Goal: Information Seeking & Learning: Find specific page/section

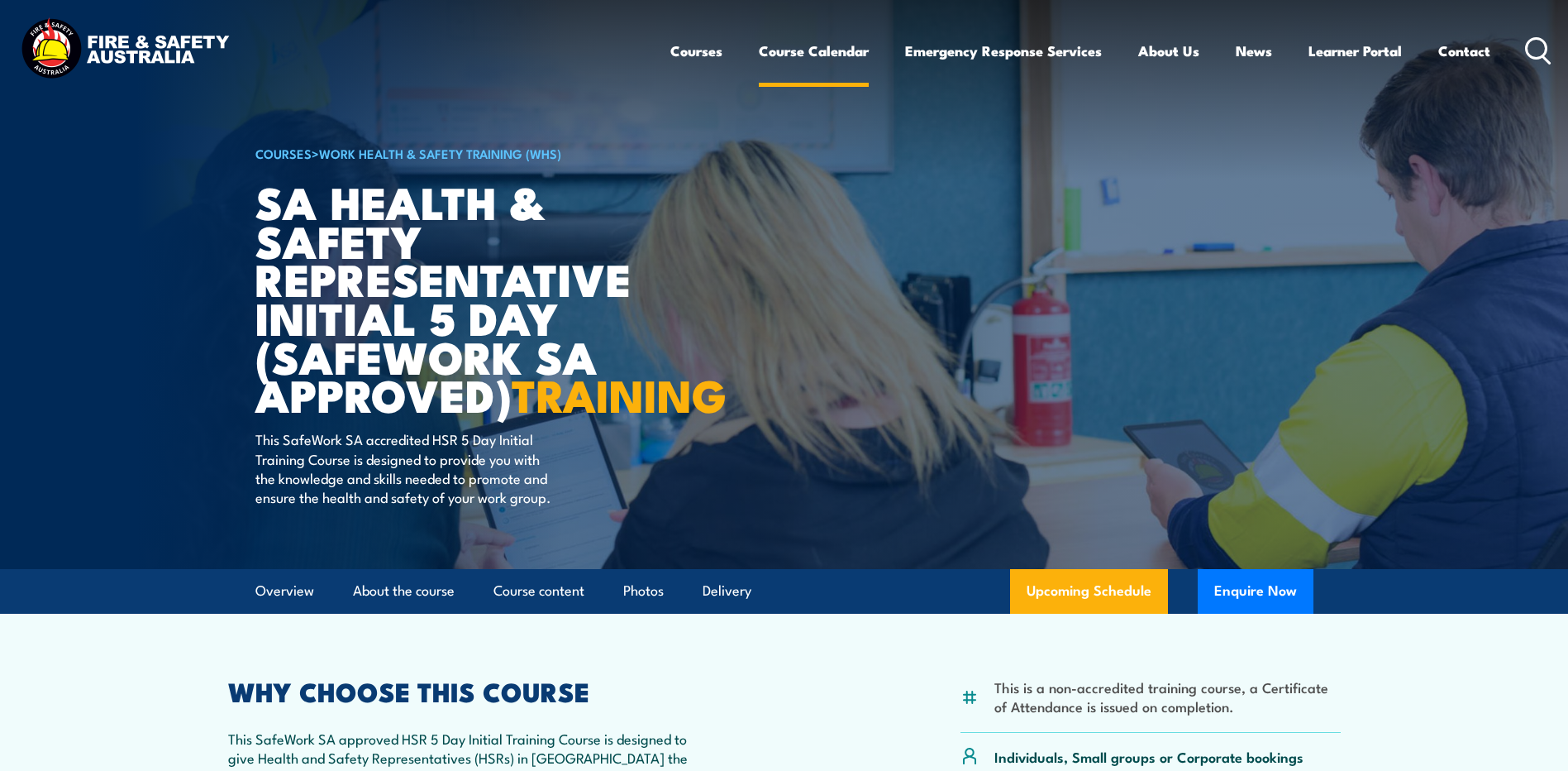
click at [815, 49] on link "Course Calendar" at bounding box center [814, 51] width 110 height 44
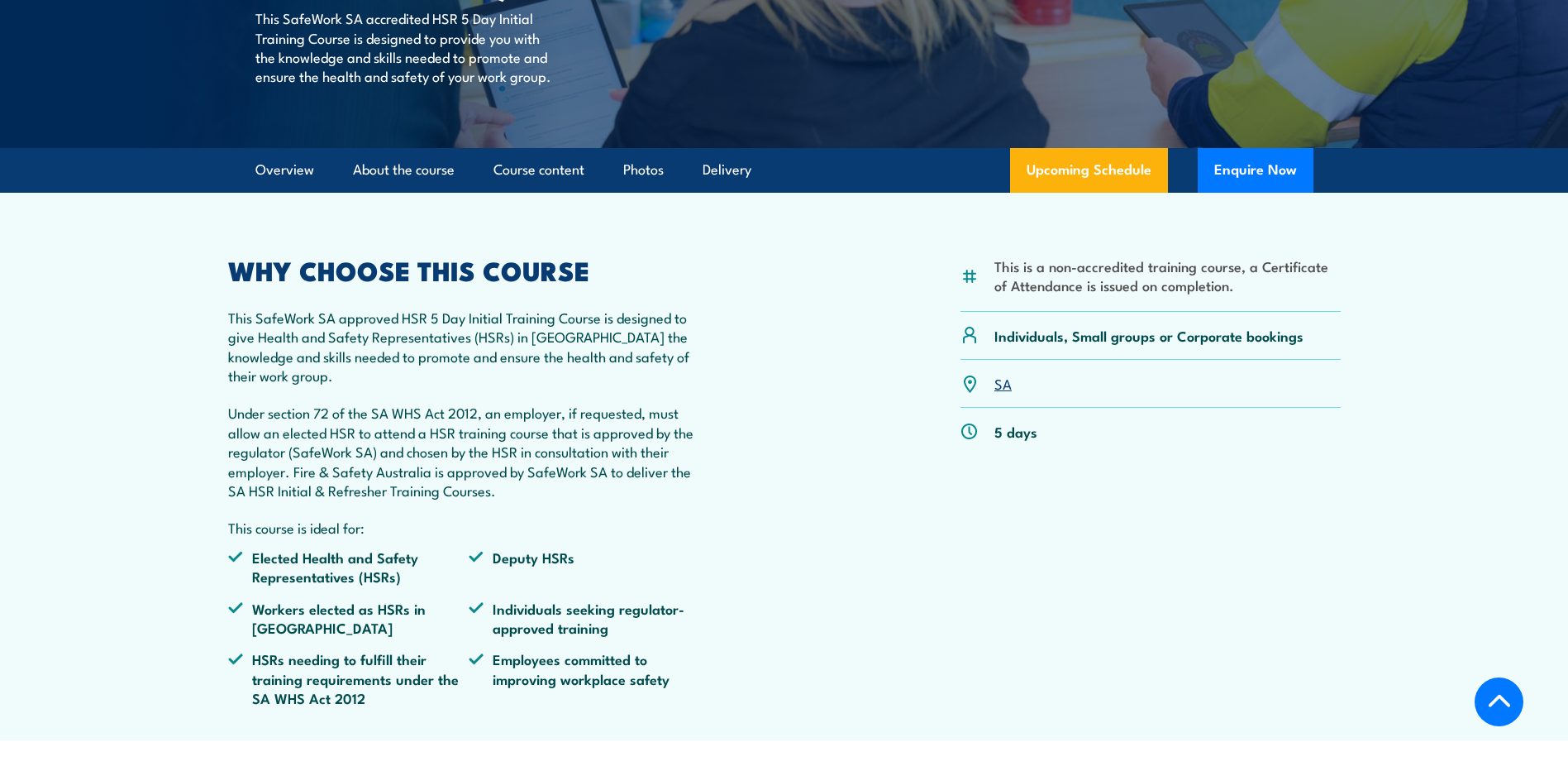
scroll to position [496, 0]
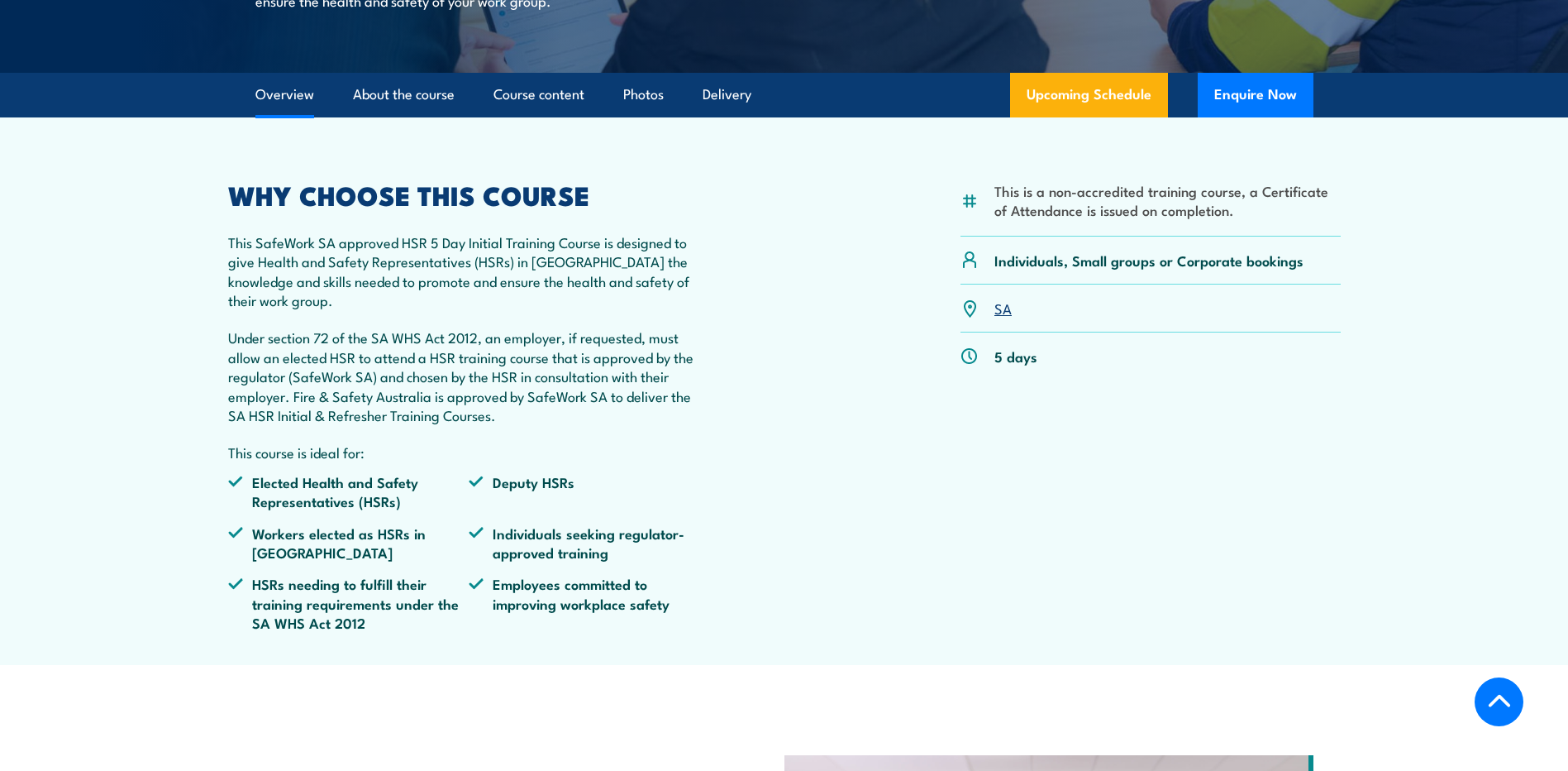
click at [1002, 317] on link "SA" at bounding box center [1003, 307] width 17 height 20
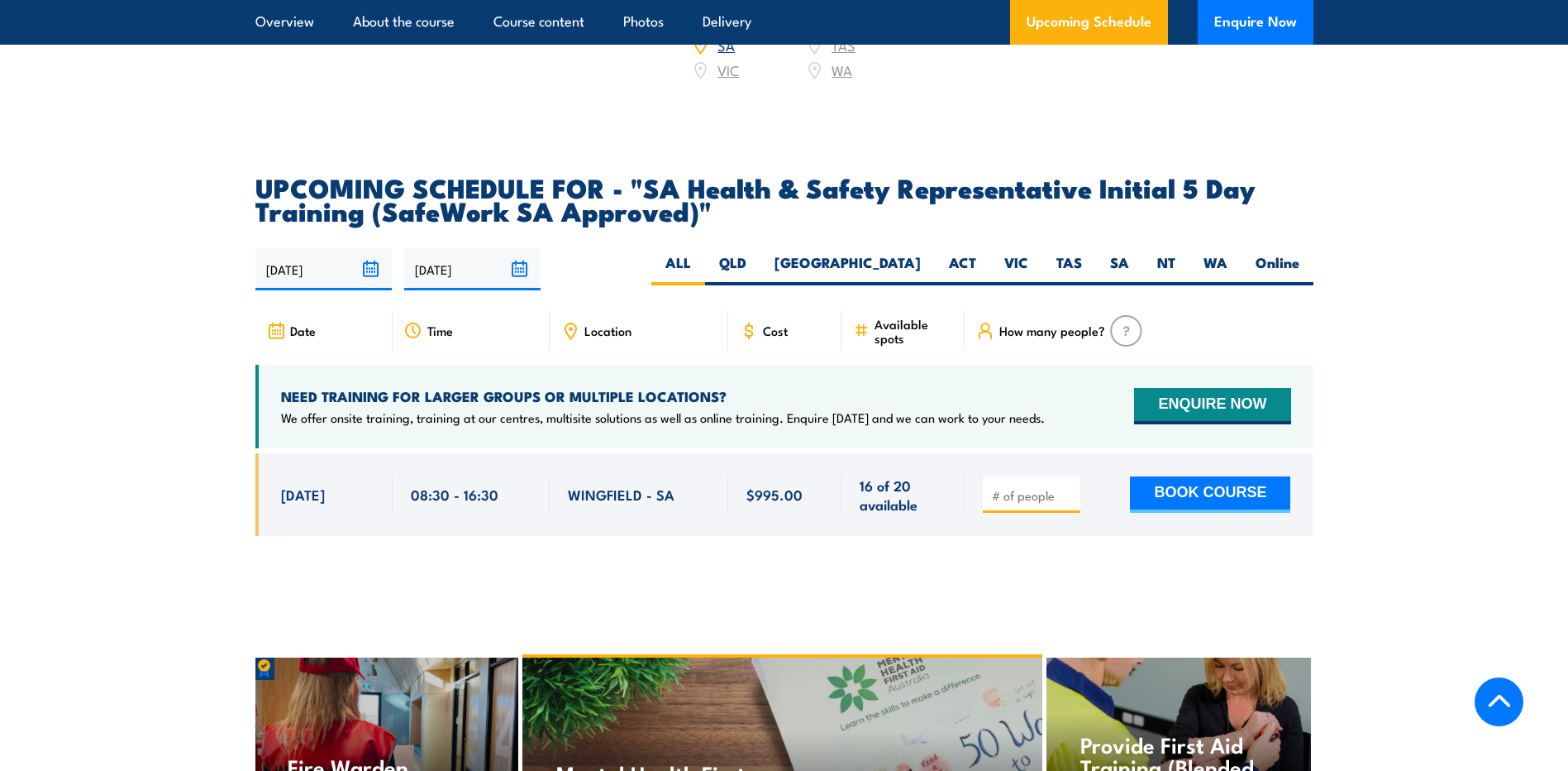
scroll to position [2647, 0]
click at [1112, 275] on label "SA" at bounding box center [1120, 267] width 47 height 32
click at [1129, 263] on input "SA" at bounding box center [1134, 257] width 10 height 10
radio input "true"
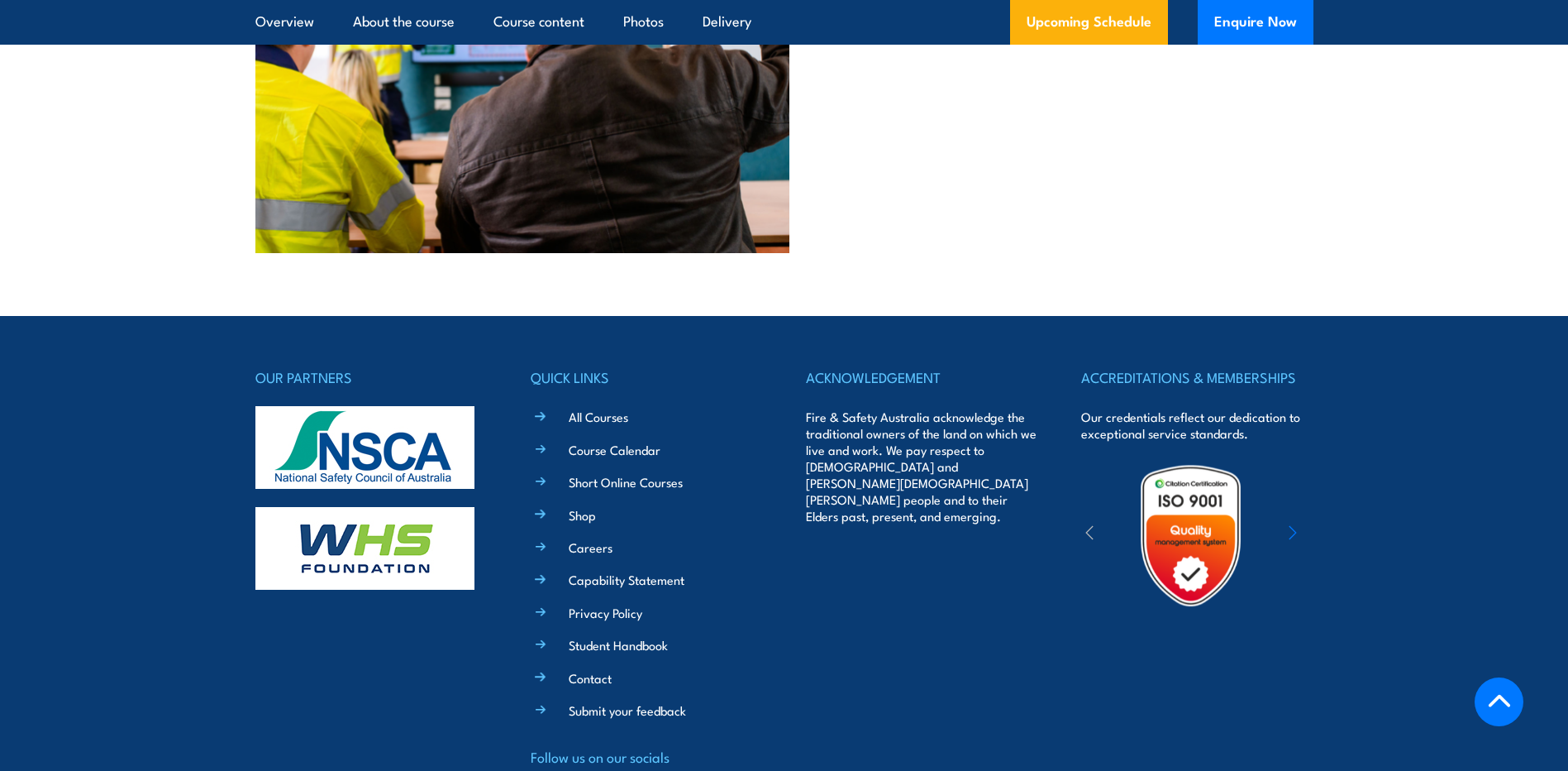
scroll to position [4258, 0]
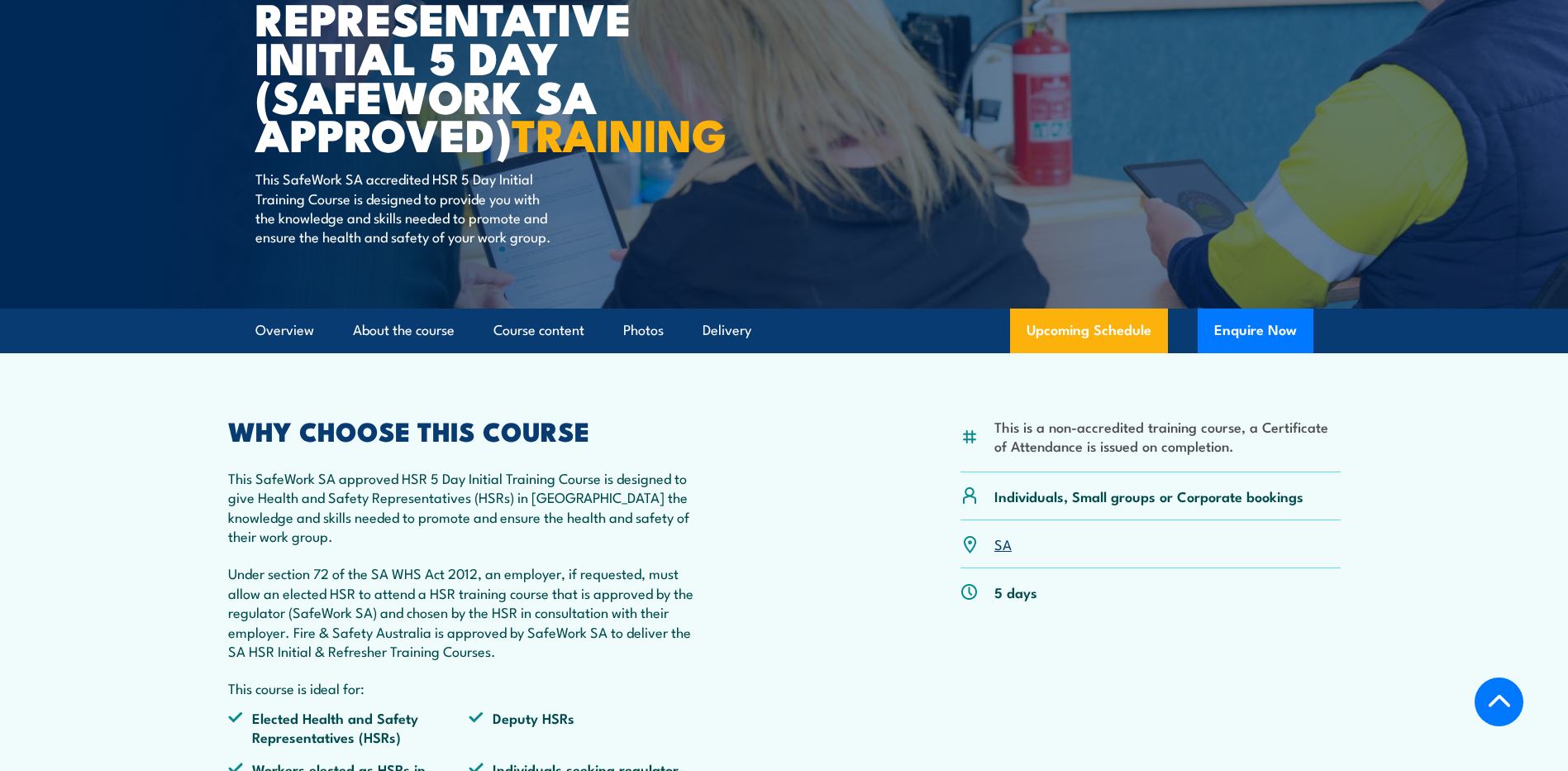
scroll to position [254, 0]
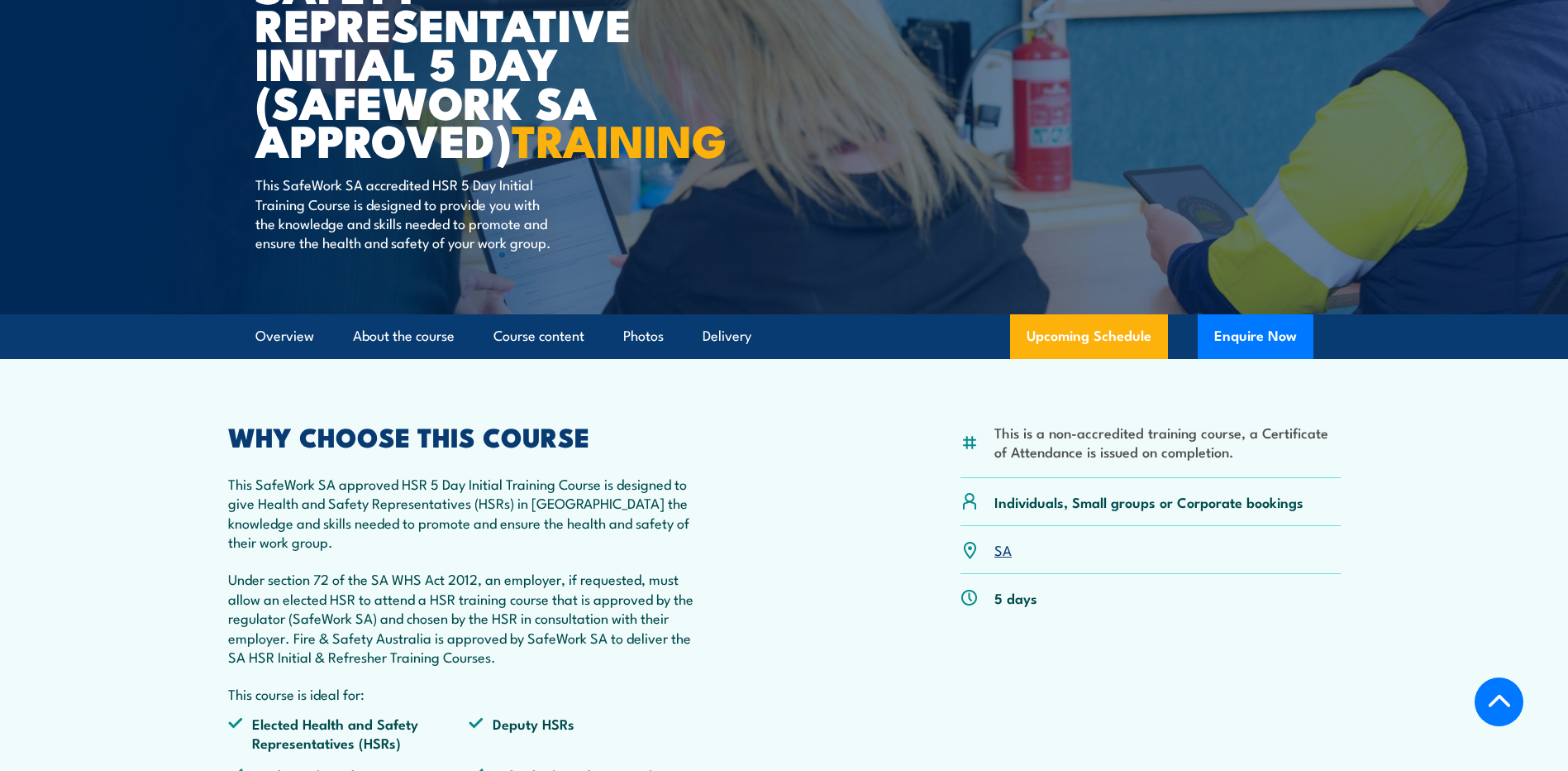
click at [1004, 559] on link "SA" at bounding box center [1003, 548] width 17 height 20
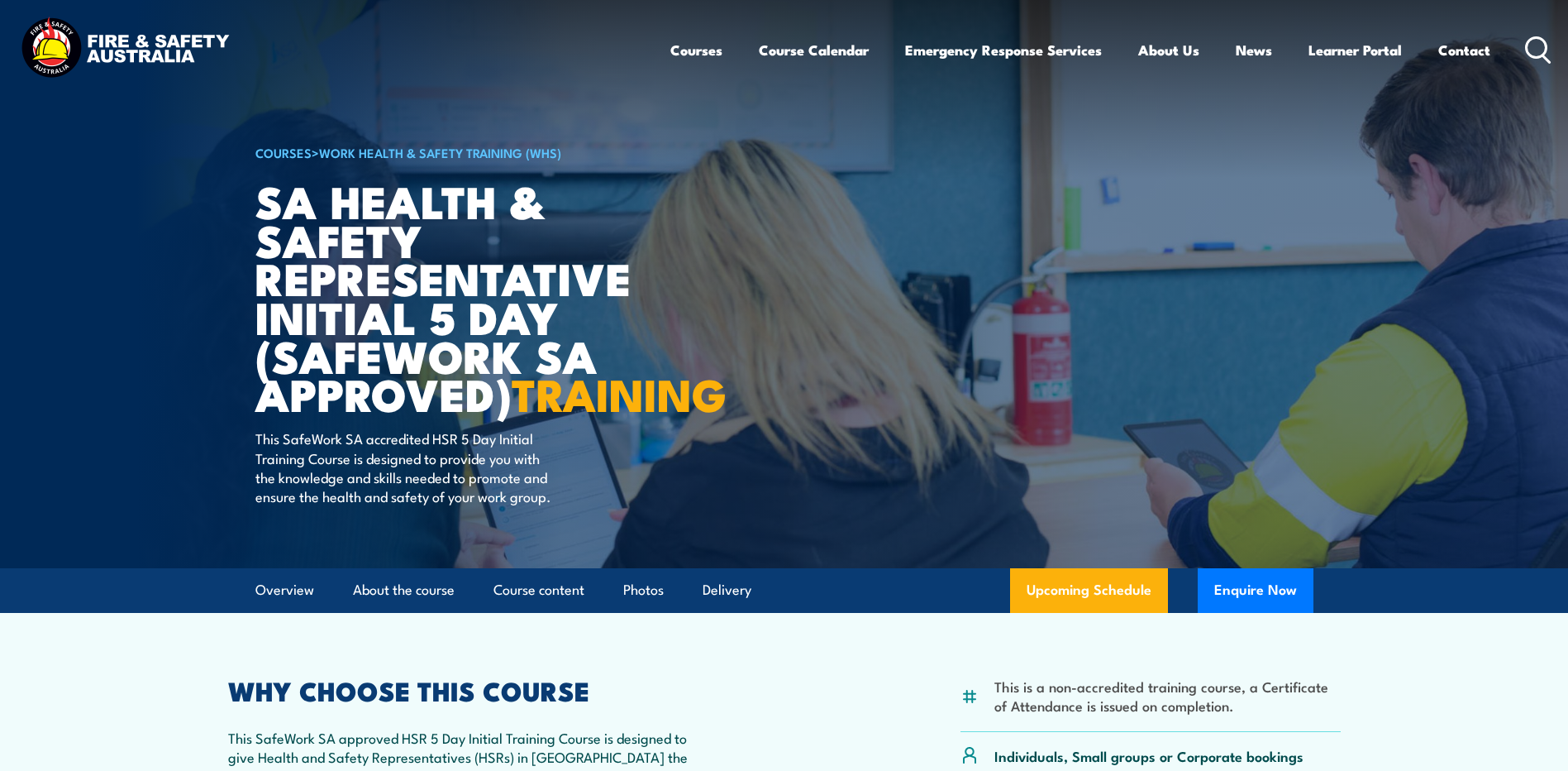
scroll to position [0, 0]
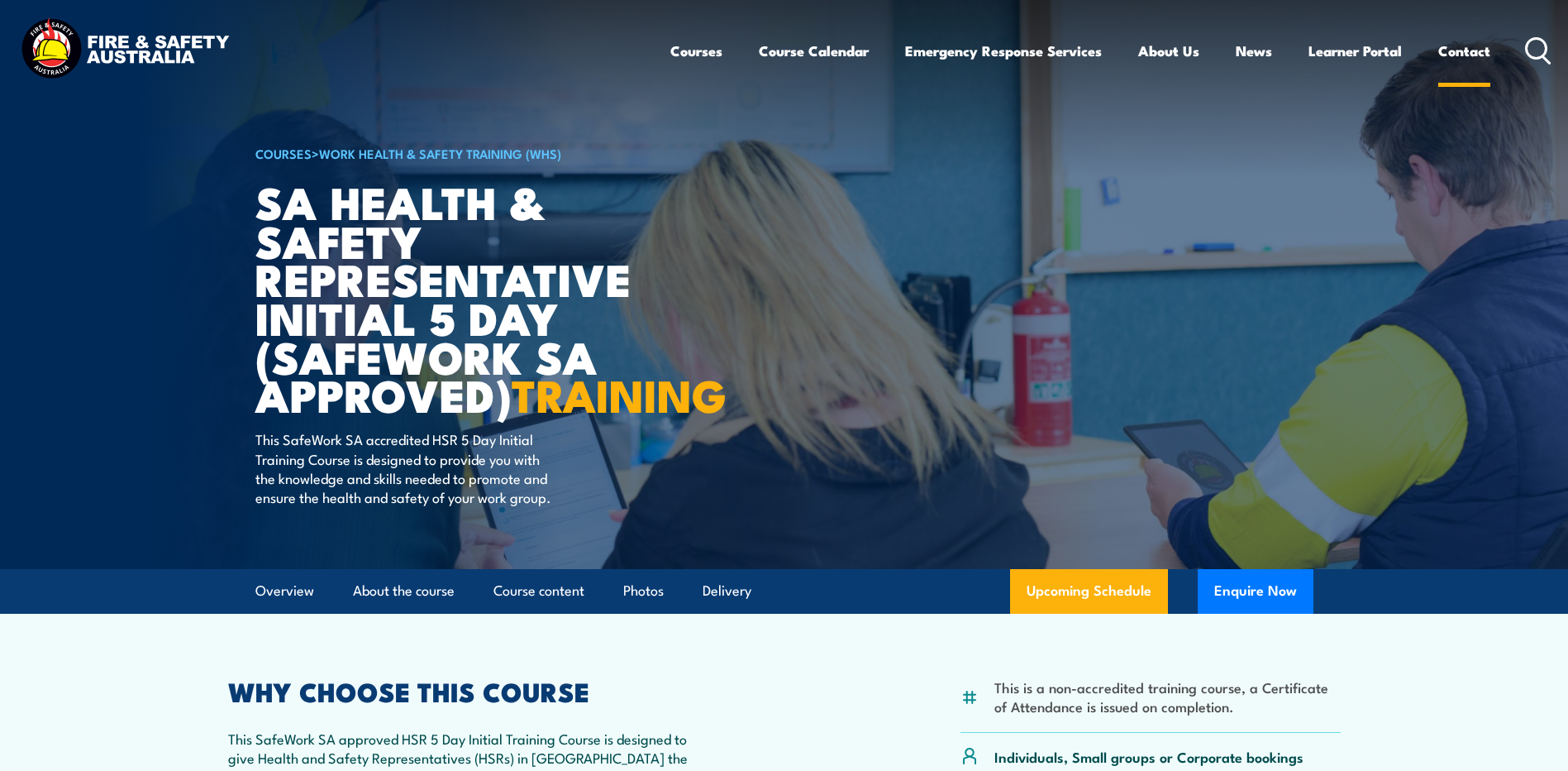
click at [1483, 46] on link "Contact" at bounding box center [1465, 51] width 52 height 44
click at [1465, 49] on link "Contact" at bounding box center [1465, 51] width 52 height 44
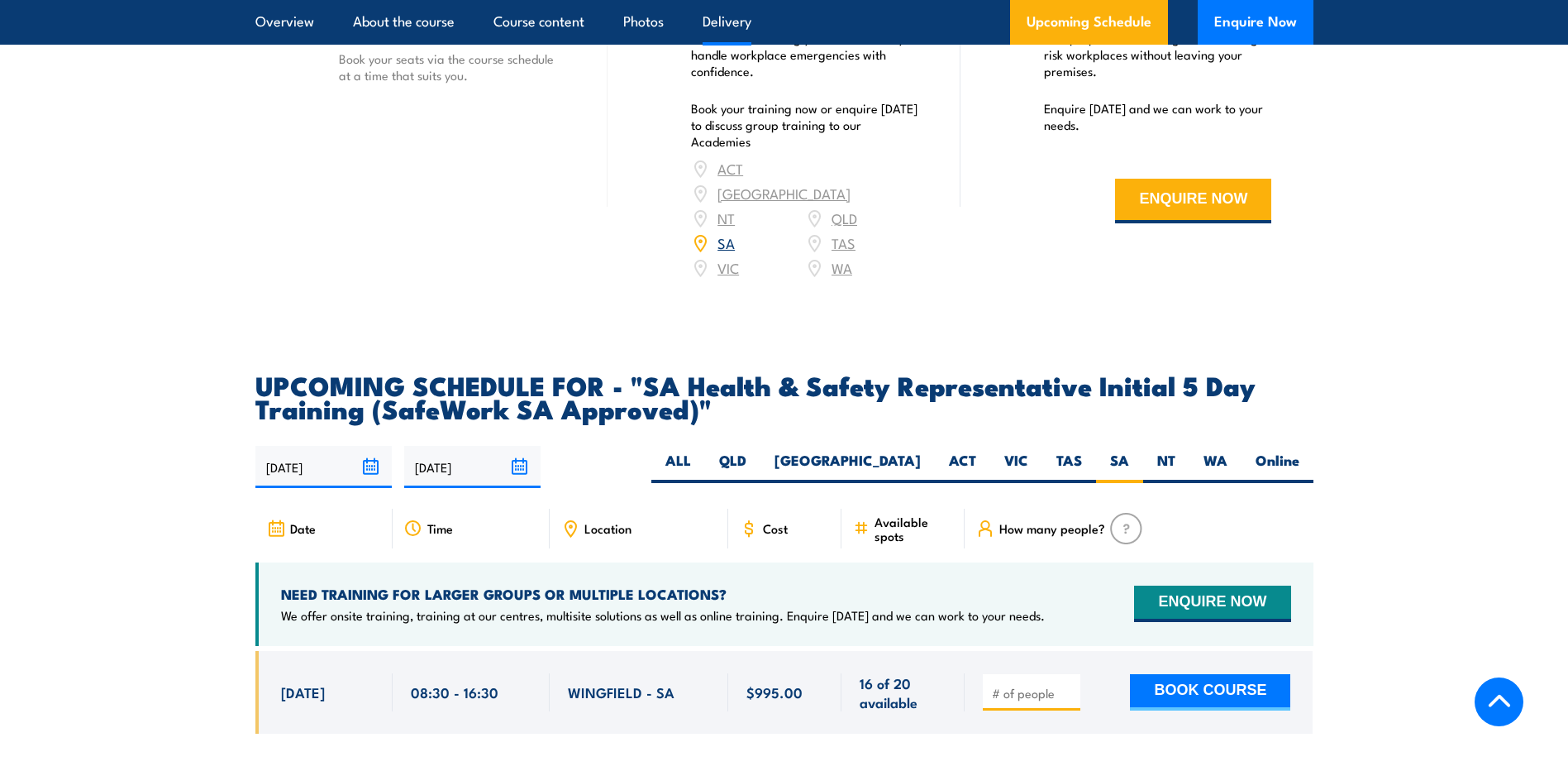
scroll to position [2481, 0]
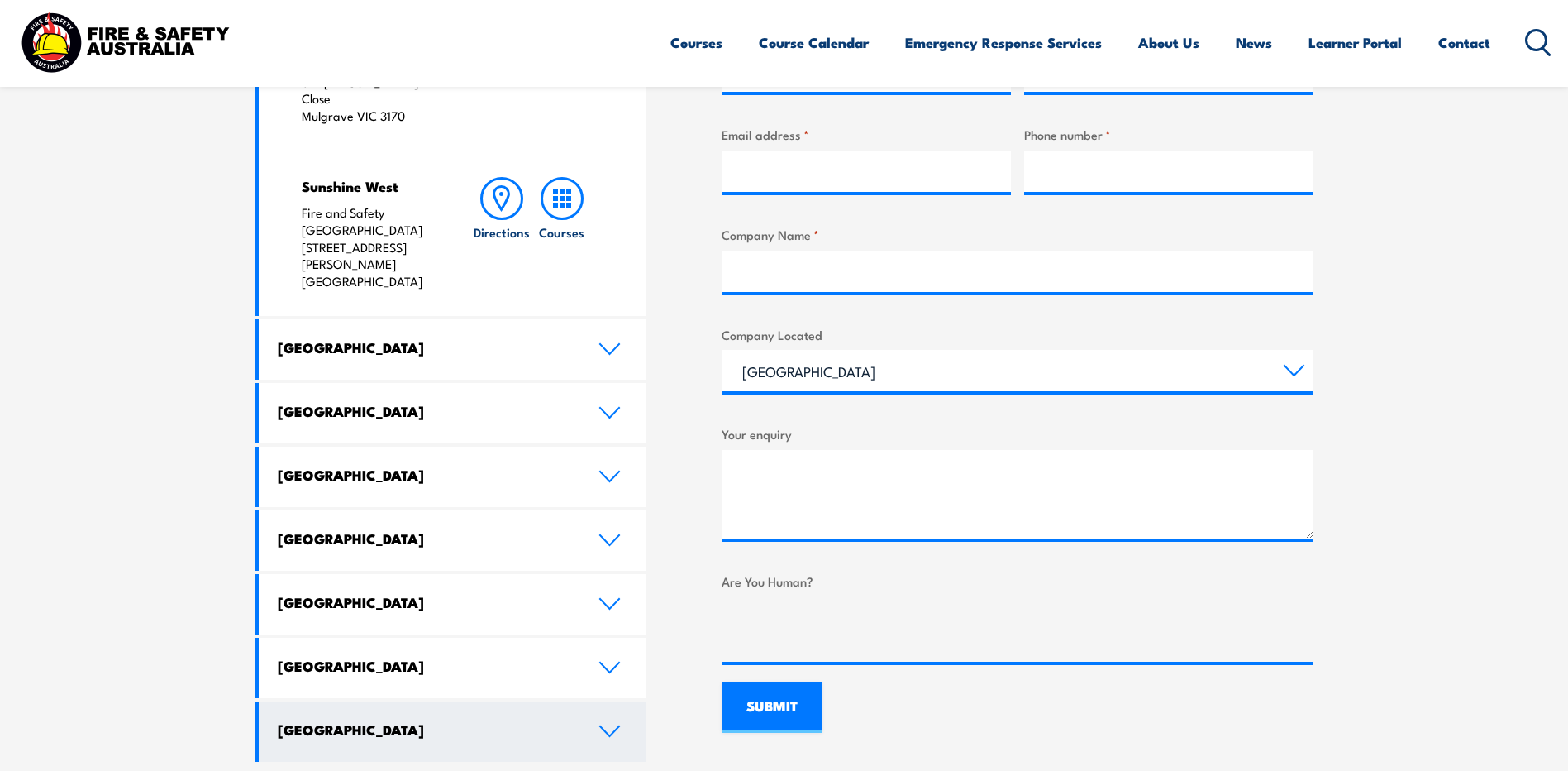
scroll to position [744, 0]
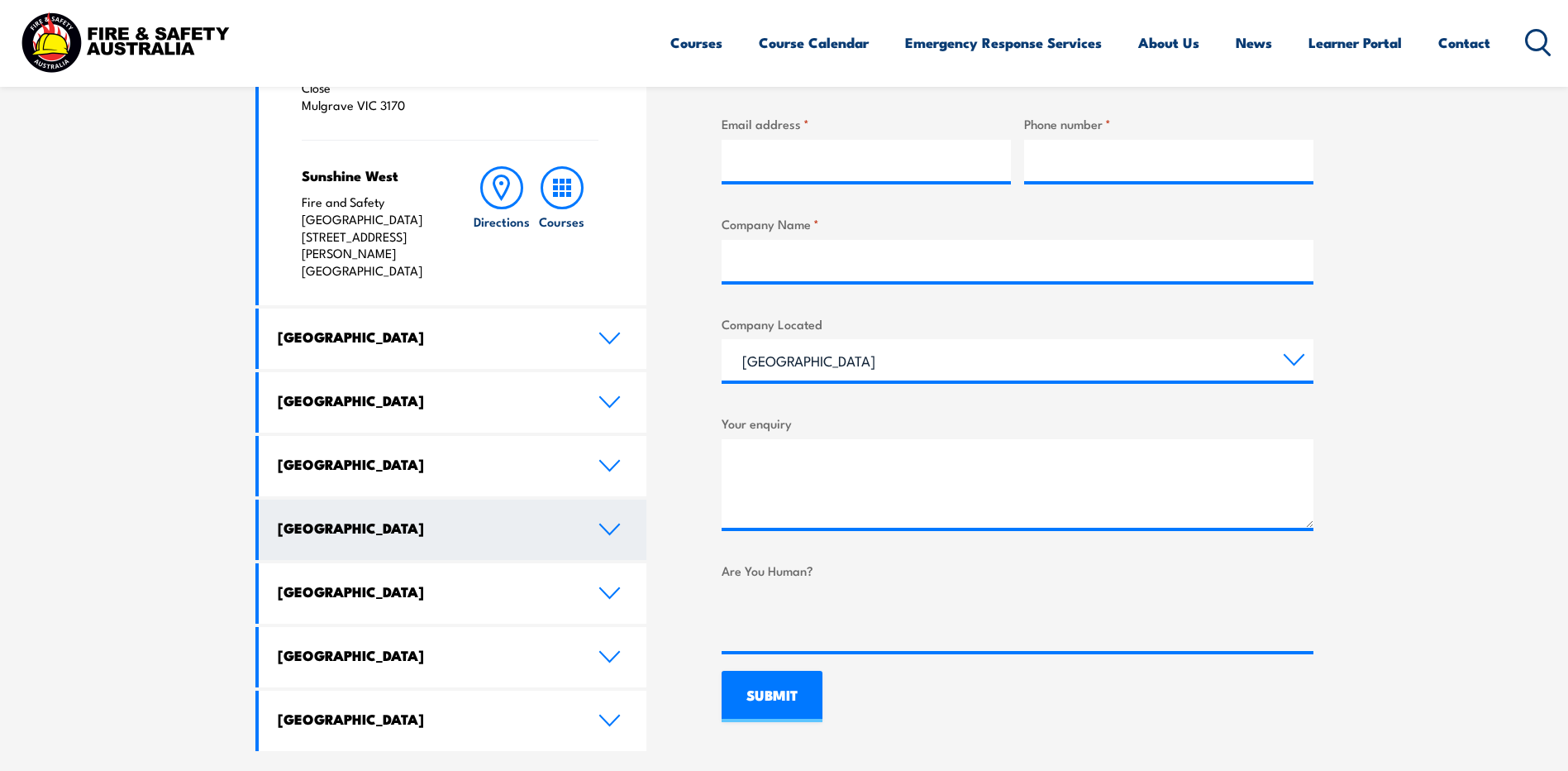
click at [607, 523] on icon at bounding box center [609, 529] width 22 height 13
